Goal: Check status: Check status

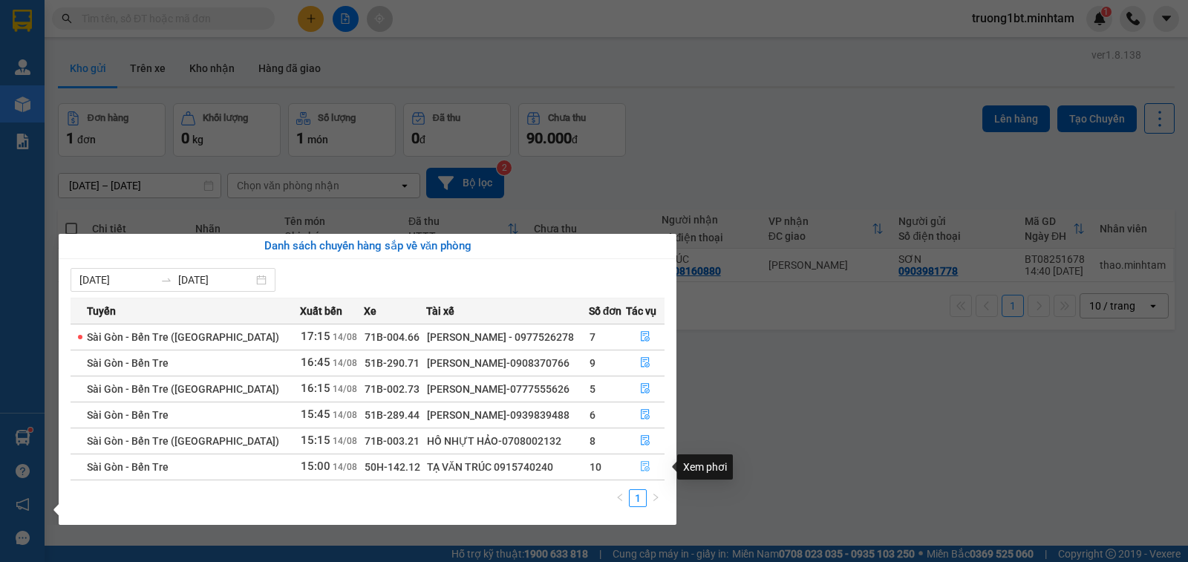
click at [645, 465] on icon "file-done" at bounding box center [645, 466] width 10 height 10
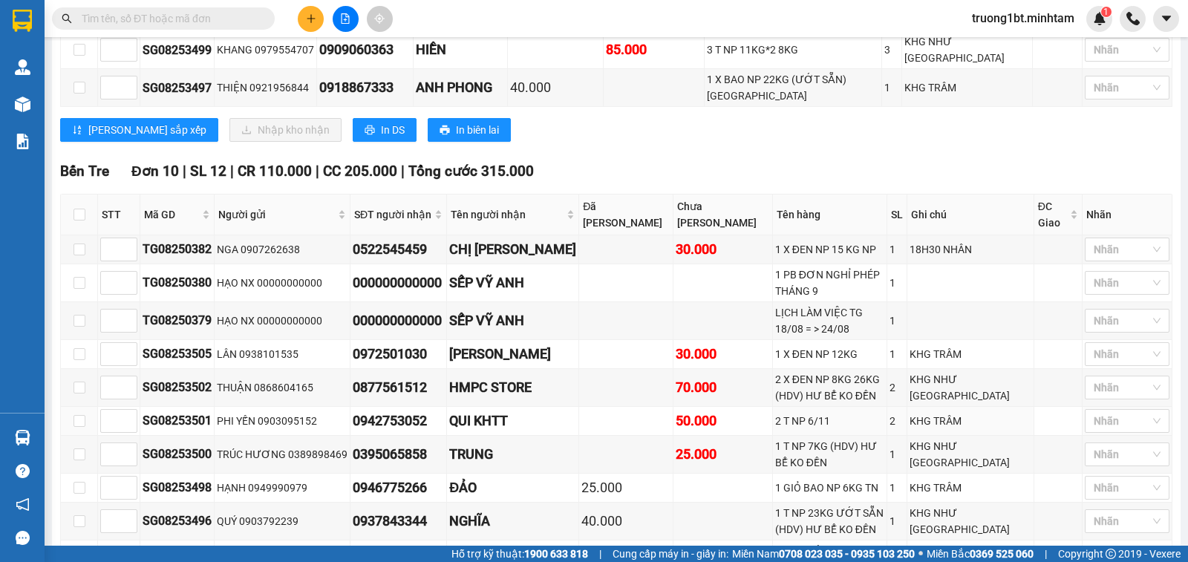
scroll to position [583, 0]
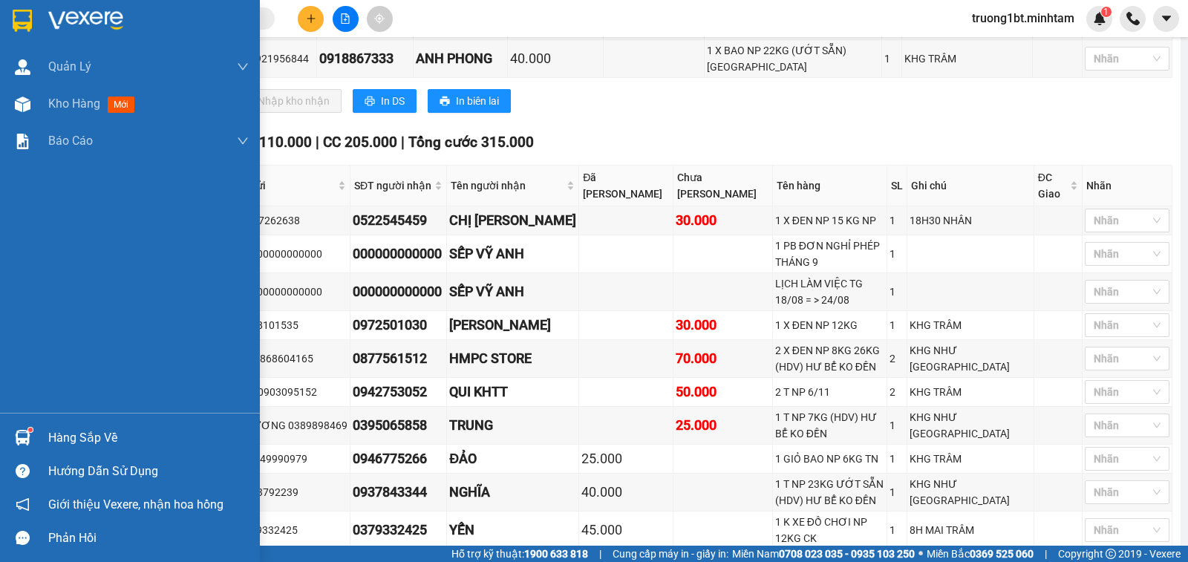
click at [62, 429] on div "Hàng sắp về" at bounding box center [148, 438] width 201 height 22
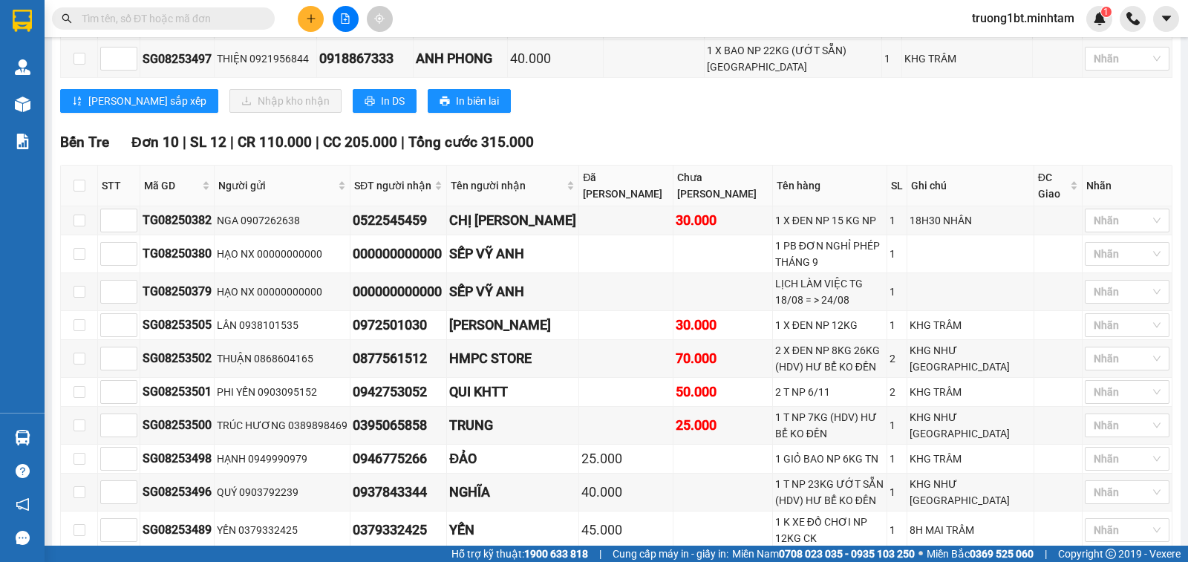
click at [914, 125] on section "Kết quả tìm kiếm ( 0 ) Bộ lọc No Data truong1bt.minhtam 1 Quản [PERSON_NAME] lý…" at bounding box center [594, 281] width 1188 height 562
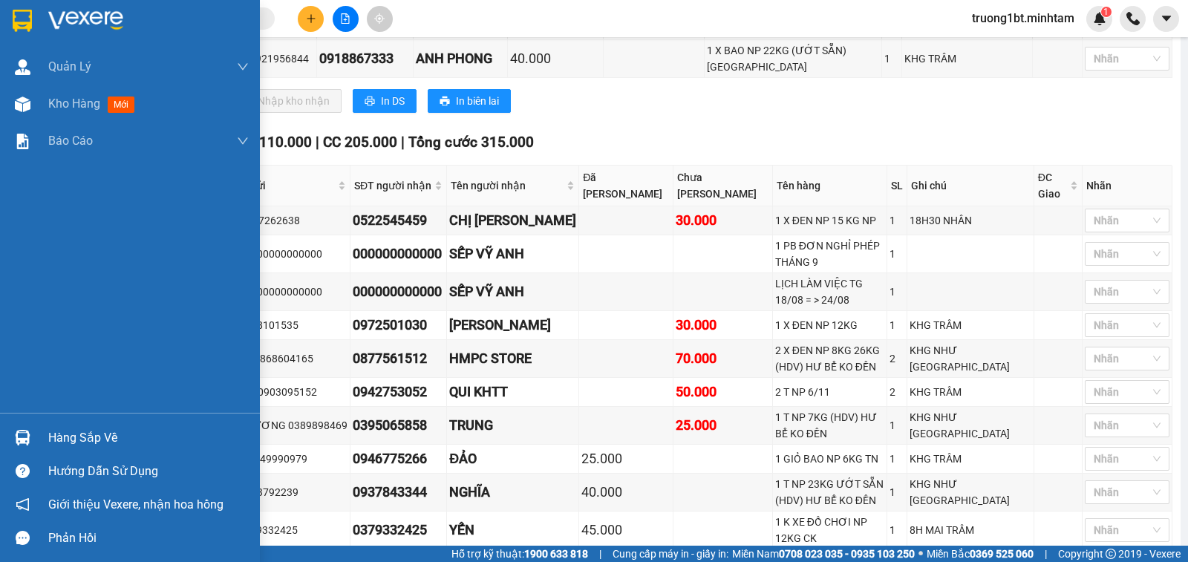
click at [28, 441] on img at bounding box center [23, 438] width 16 height 16
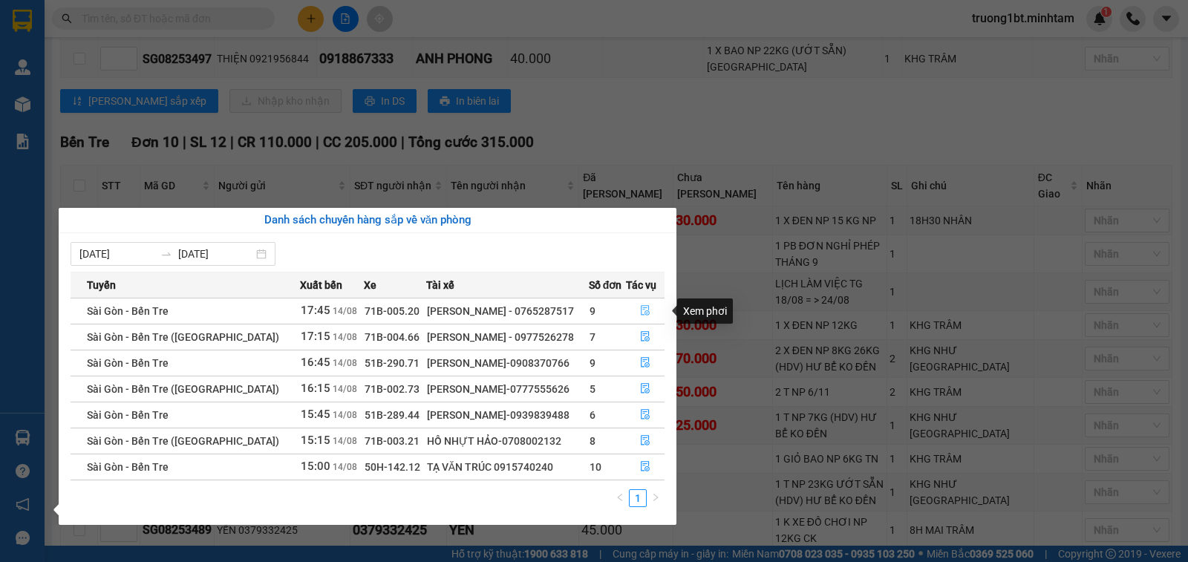
click at [649, 309] on button "button" at bounding box center [646, 311] width 38 height 24
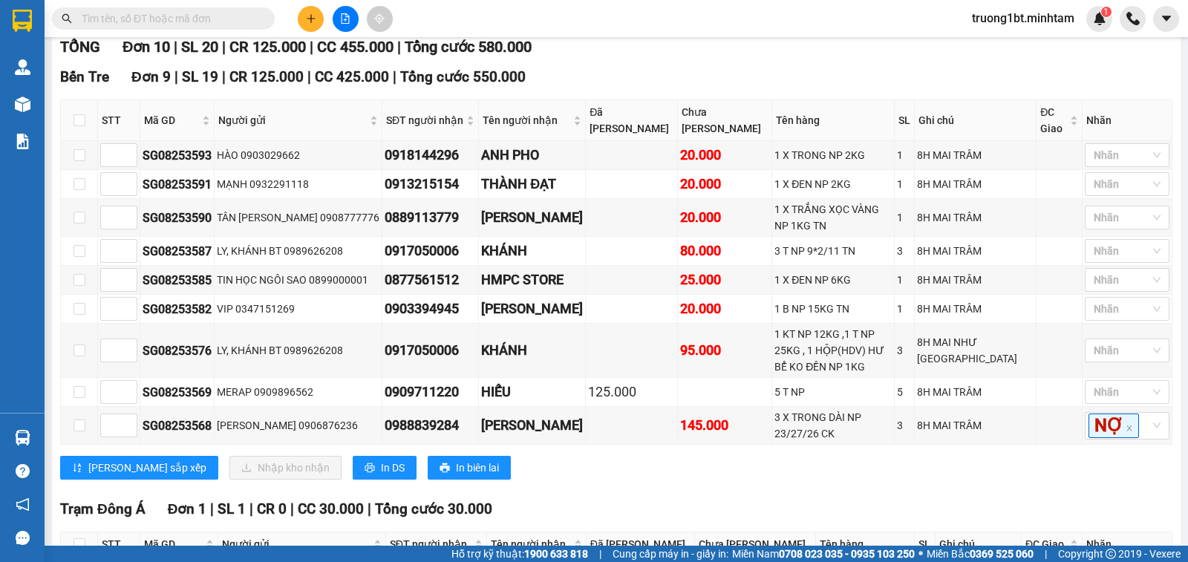
scroll to position [100, 0]
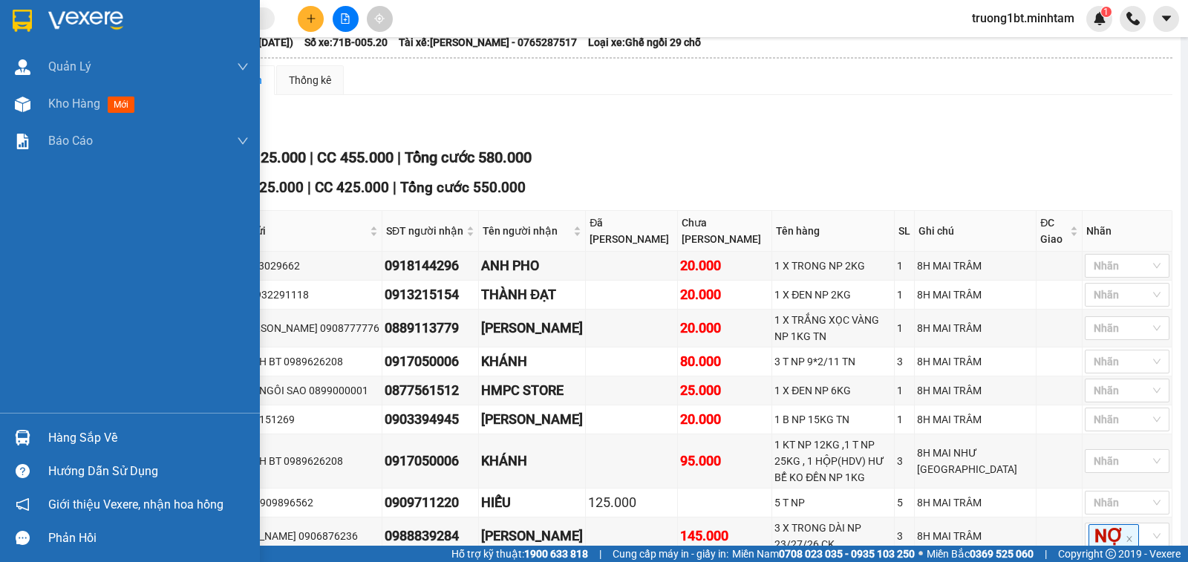
click at [25, 438] on img at bounding box center [23, 438] width 16 height 16
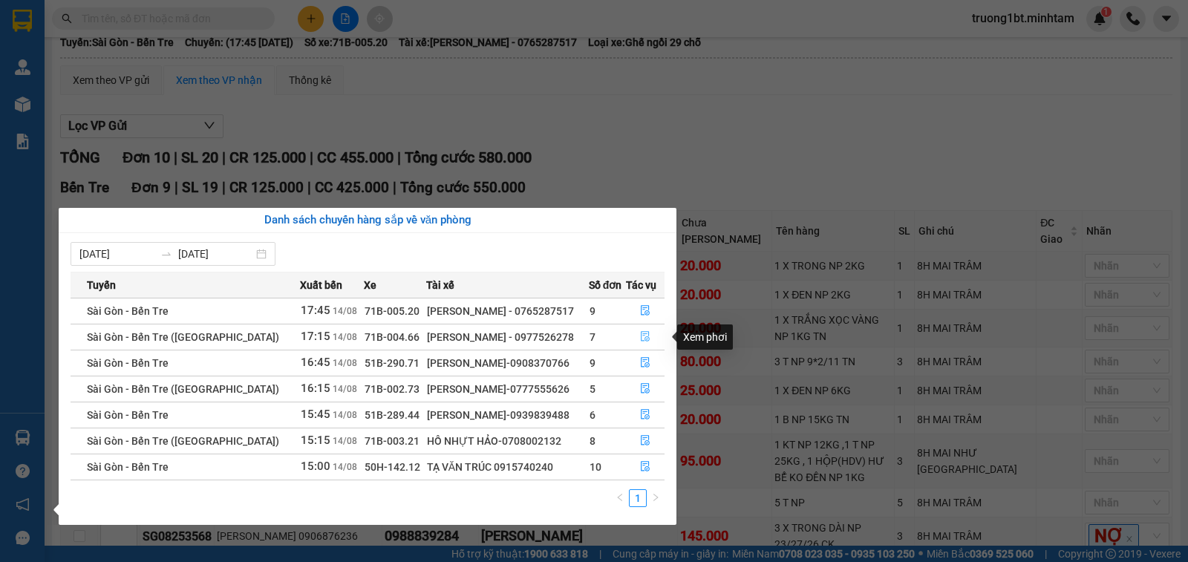
click at [642, 339] on icon "file-done" at bounding box center [645, 336] width 10 height 10
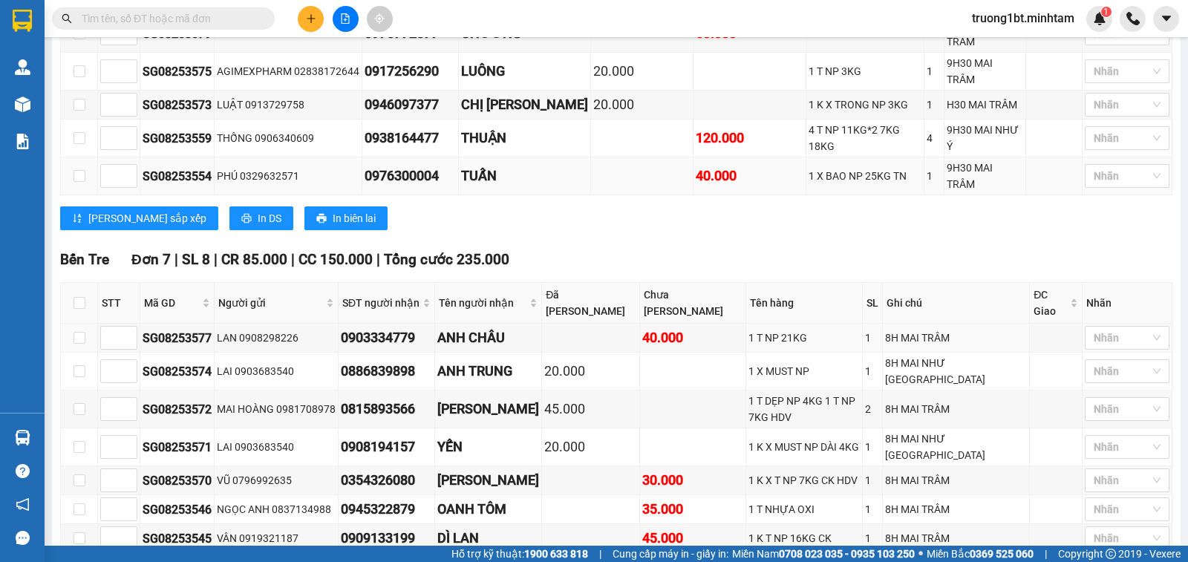
scroll to position [359, 0]
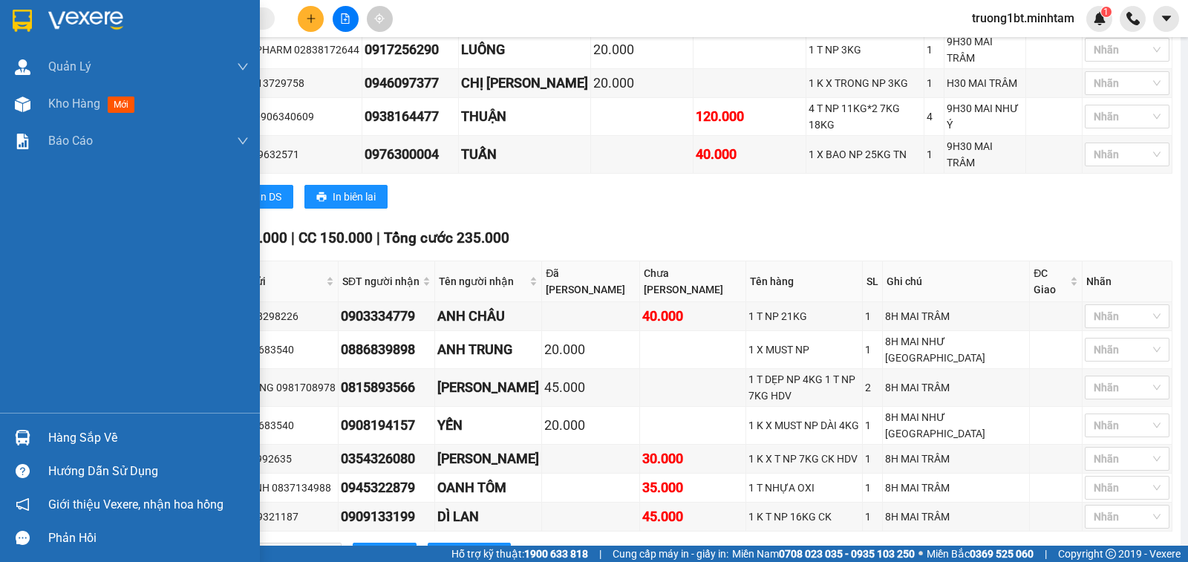
click at [57, 435] on div "Hàng sắp về" at bounding box center [148, 438] width 201 height 22
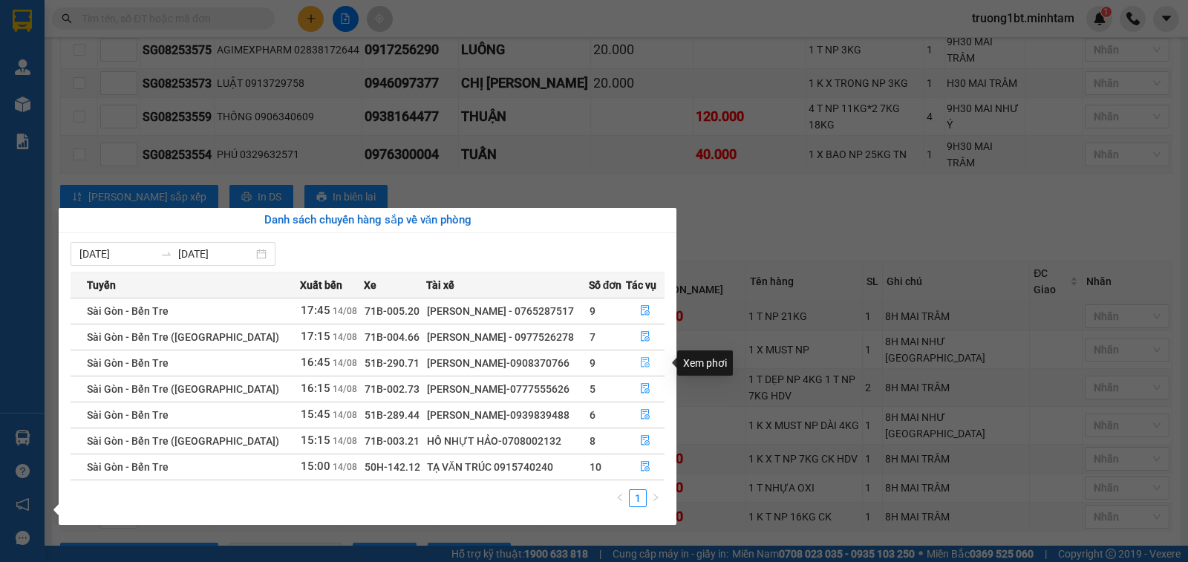
click at [645, 365] on icon "file-done" at bounding box center [645, 363] width 9 height 10
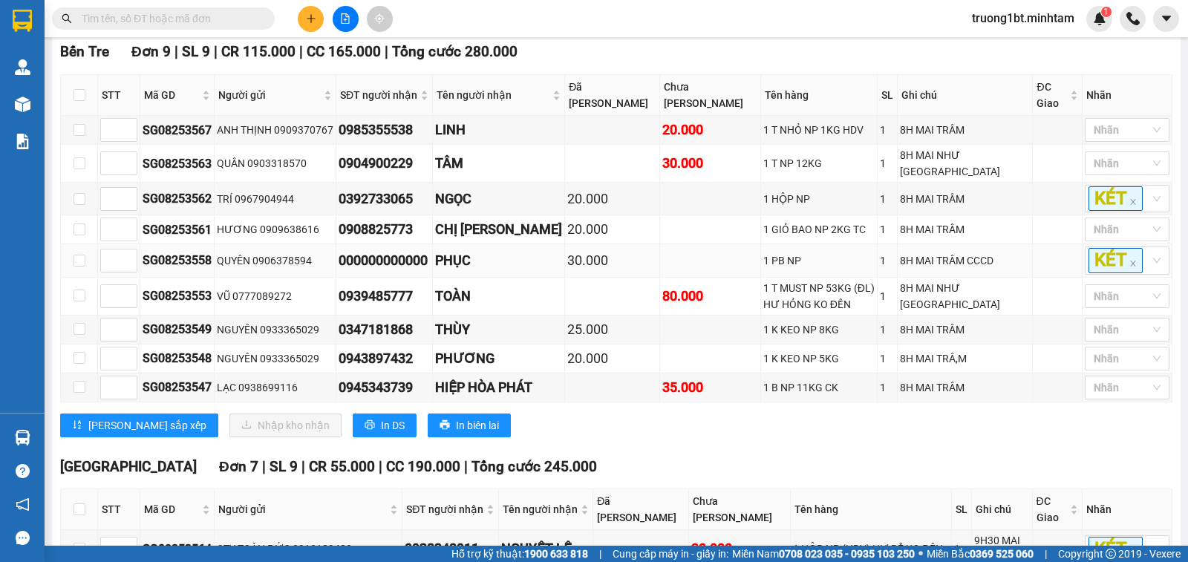
scroll to position [259, 0]
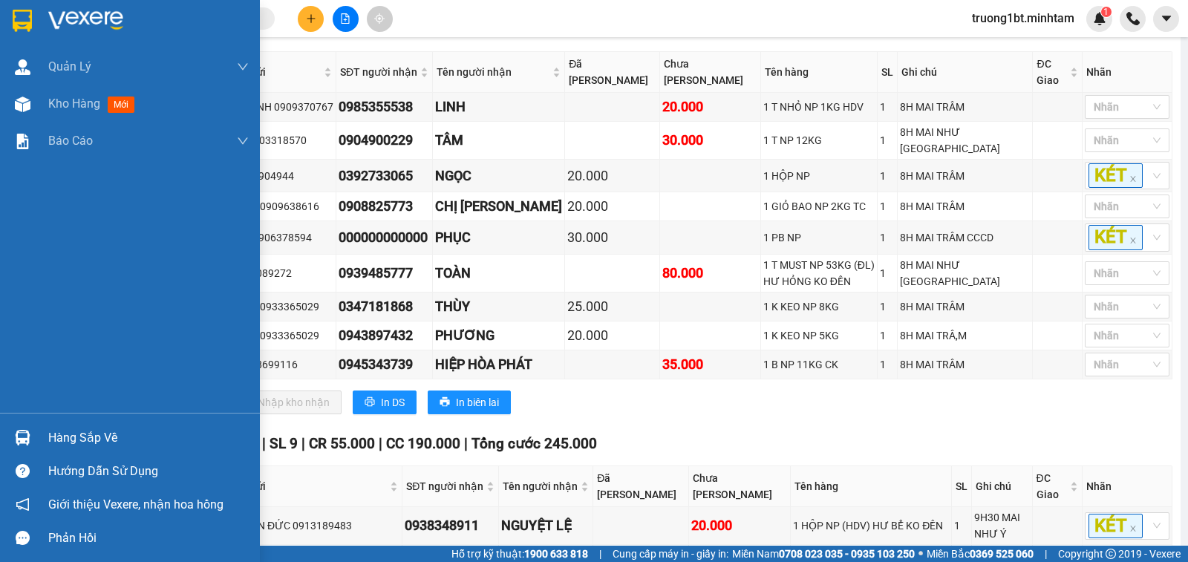
drag, startPoint x: 15, startPoint y: 440, endPoint x: 413, endPoint y: 450, distance: 398.3
click at [16, 440] on img at bounding box center [23, 438] width 16 height 16
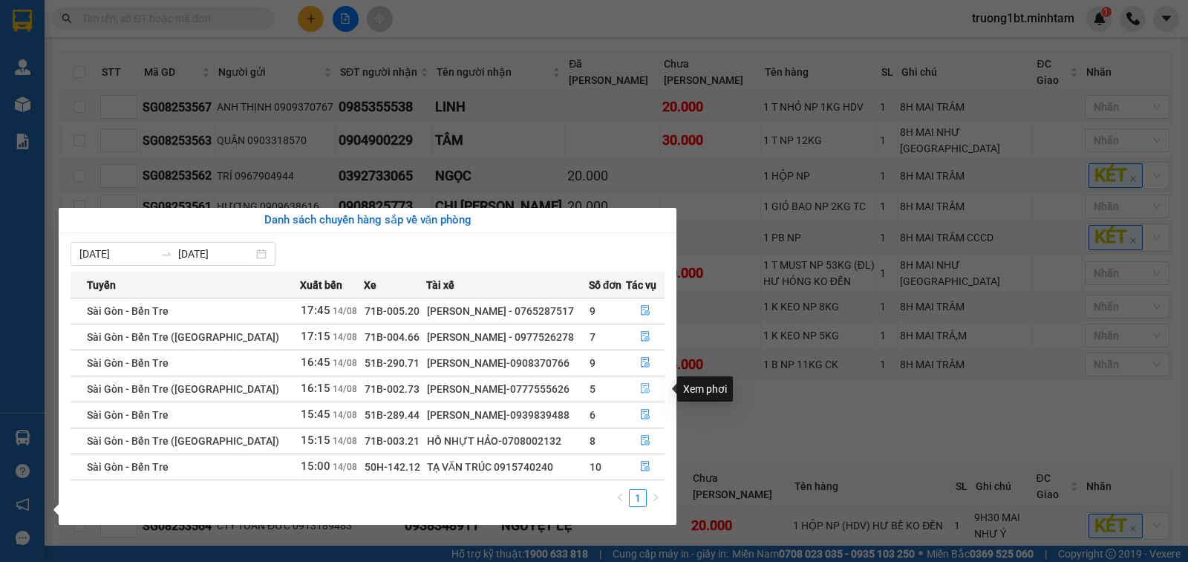
click at [642, 391] on icon "file-done" at bounding box center [645, 388] width 10 height 10
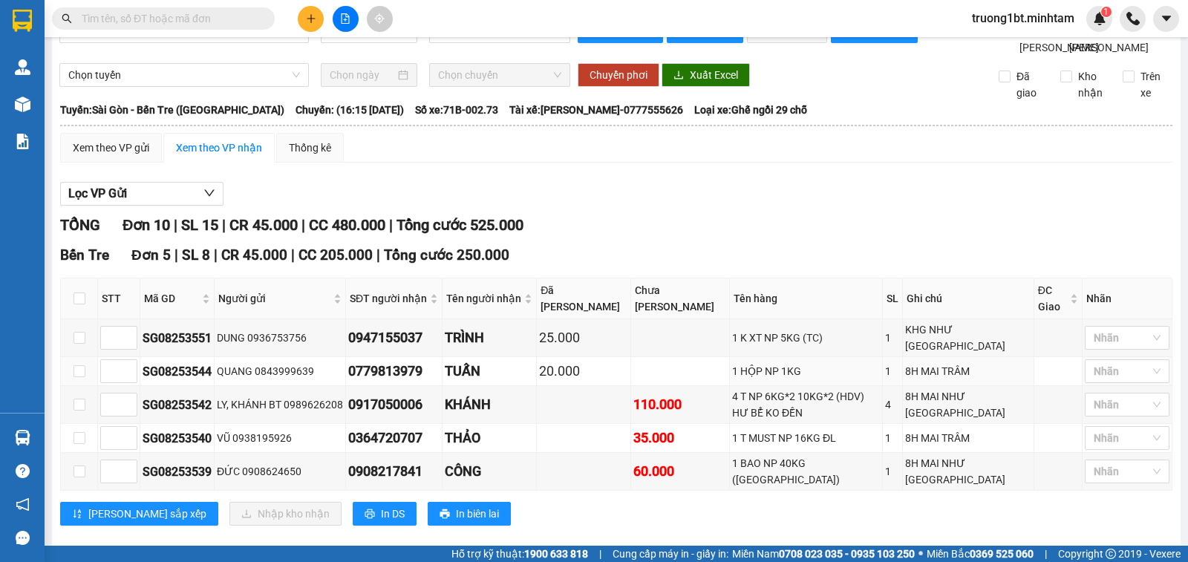
scroll to position [131, 0]
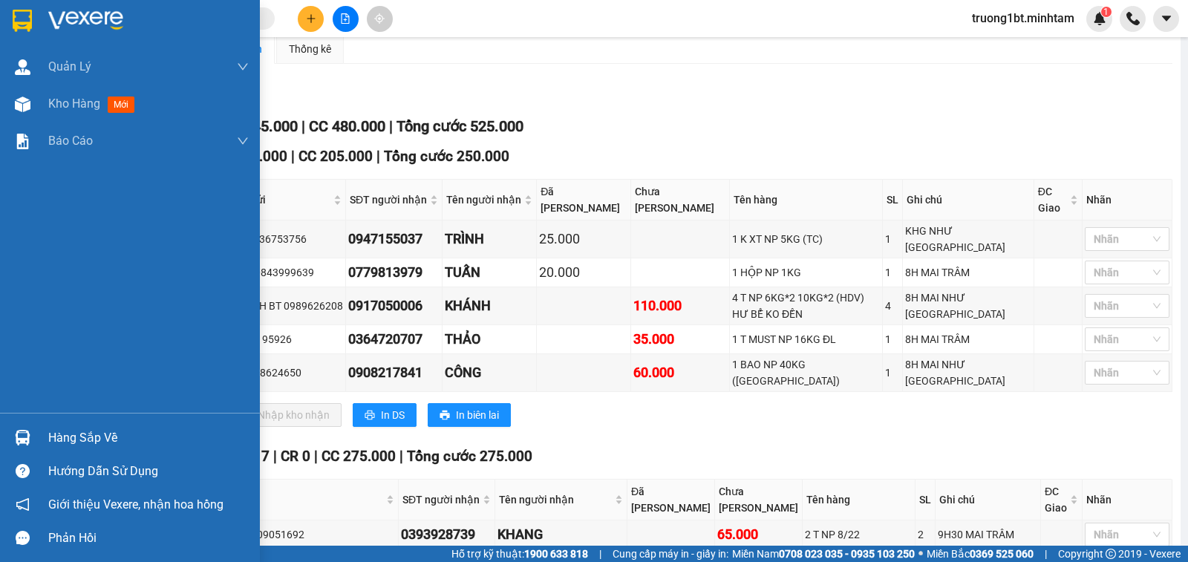
click at [31, 441] on div at bounding box center [23, 438] width 26 height 26
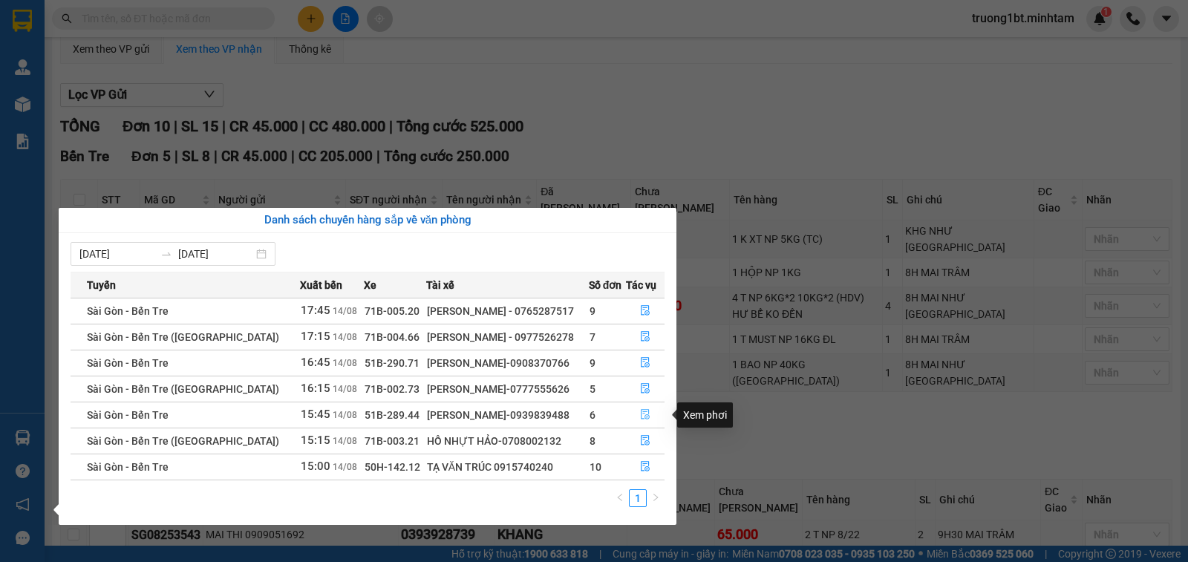
click at [644, 420] on icon "file-done" at bounding box center [645, 414] width 10 height 10
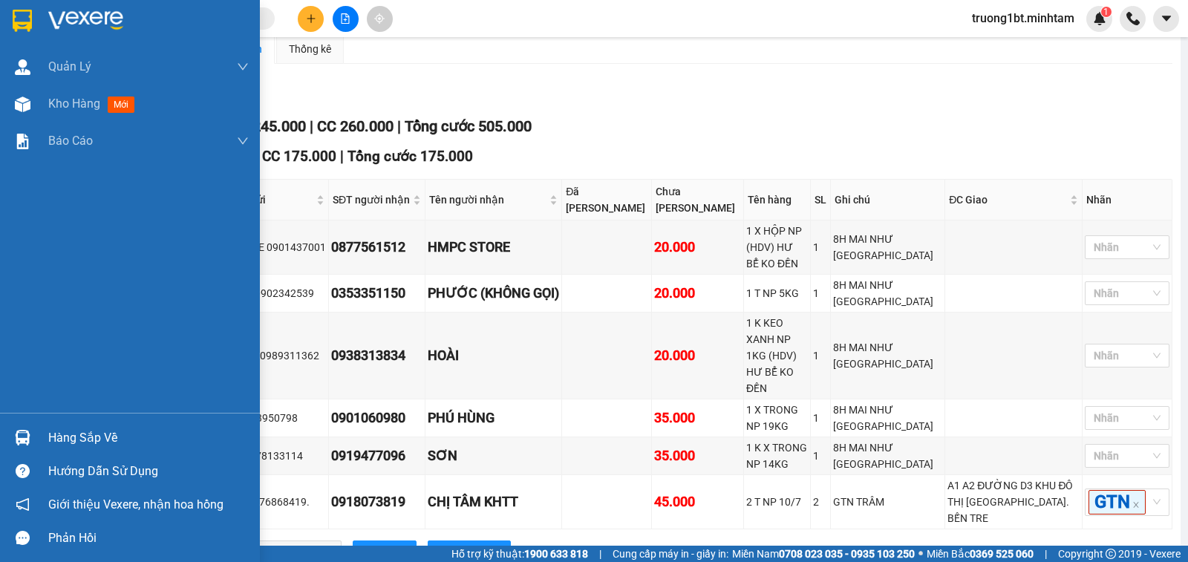
click at [20, 422] on div "Hàng sắp về" at bounding box center [130, 437] width 260 height 33
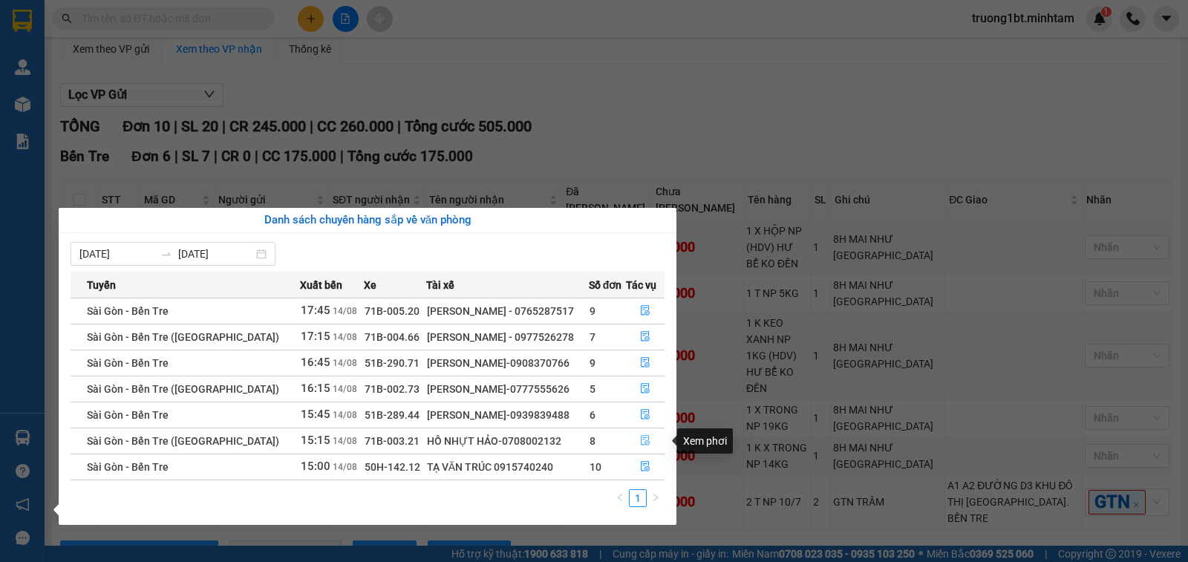
click at [651, 444] on button "button" at bounding box center [646, 441] width 38 height 24
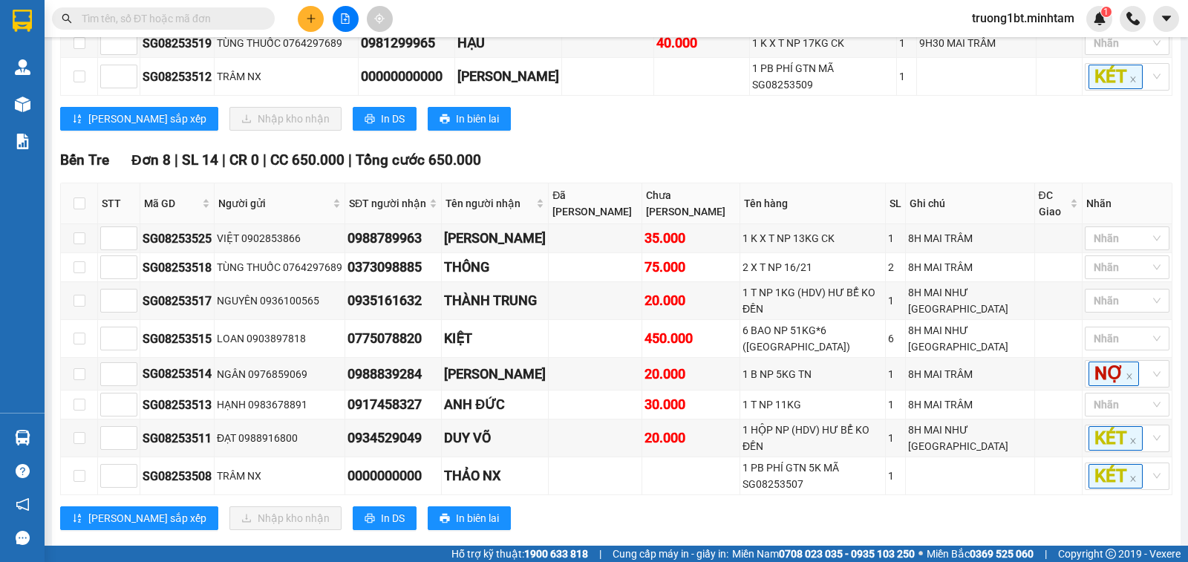
scroll to position [429, 0]
